Goal: Information Seeking & Learning: Learn about a topic

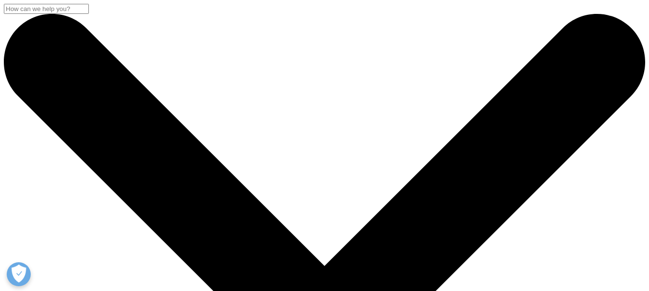
drag, startPoint x: 75, startPoint y: 163, endPoint x: 297, endPoint y: 243, distance: 236.0
copy div "IQVIA is a world leader in using data, technology, advanced analytics and human…"
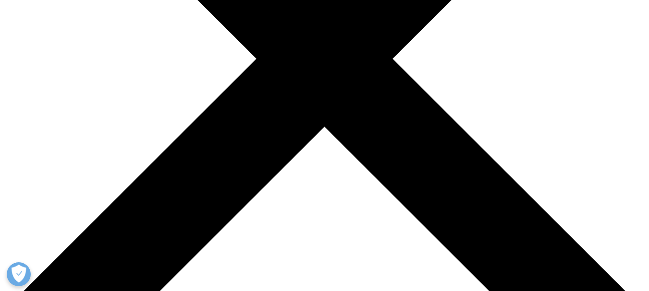
scroll to position [288, 0]
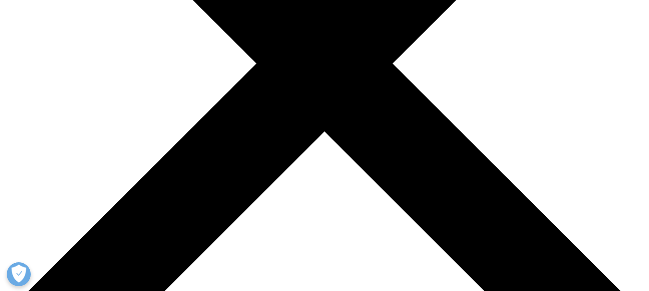
scroll to position [288, 0]
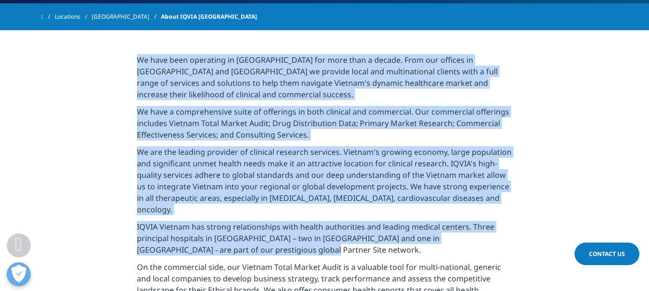
drag, startPoint x: 130, startPoint y: 60, endPoint x: 272, endPoint y: 183, distance: 187.9
click at [243, 239] on section "We have been operating in Vietnam for more than a decade. From our offices in H…" at bounding box center [324, 221] width 649 height 382
copy div "We have been operating in Vietnam for more than a decade. From our offices in H…"
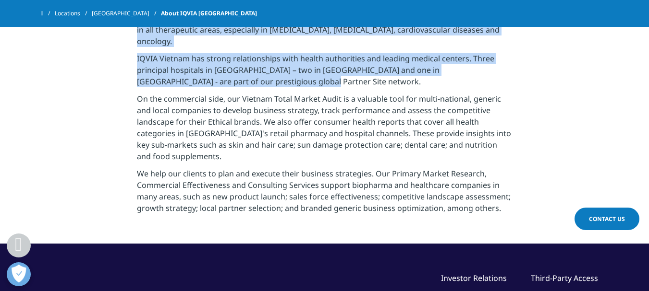
scroll to position [336, 0]
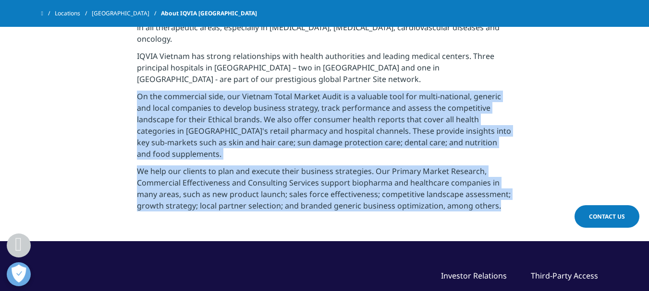
drag, startPoint x: 133, startPoint y: 86, endPoint x: 524, endPoint y: 75, distance: 391.0
click at [517, 205] on section "We have been operating in Vietnam for more than a decade. From our offices in H…" at bounding box center [324, 50] width 649 height 382
copy div "On the commercial side, our Vietnam Total Market Audit is a valuable tool for m…"
